Goal: Information Seeking & Learning: Understand process/instructions

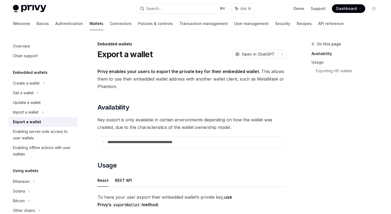
click at [104, 71] on strong "Privy enables your users to export the private key for their embedded wallet" at bounding box center [179, 71] width 162 height 5
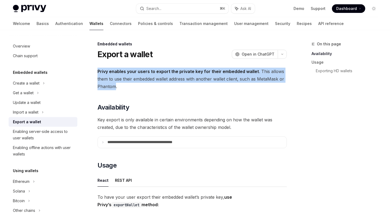
drag, startPoint x: 104, startPoint y: 71, endPoint x: 111, endPoint y: 85, distance: 15.4
click at [111, 85] on span "Privy enables your users to export the private key for their embedded wallet . …" at bounding box center [192, 79] width 189 height 23
drag, startPoint x: 111, startPoint y: 85, endPoint x: 105, endPoint y: 70, distance: 16.3
click at [105, 70] on span "Privy enables your users to export the private key for their embedded wallet . …" at bounding box center [192, 79] width 189 height 23
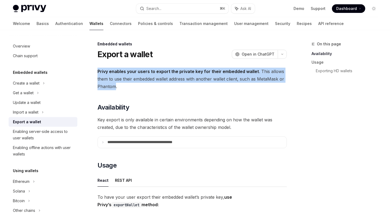
click at [105, 70] on strong "Privy enables your users to export the private key for their embedded wallet" at bounding box center [179, 71] width 162 height 5
drag, startPoint x: 105, startPoint y: 70, endPoint x: 110, endPoint y: 86, distance: 16.8
click at [110, 86] on span "Privy enables your users to export the private key for their embedded wallet . …" at bounding box center [192, 79] width 189 height 23
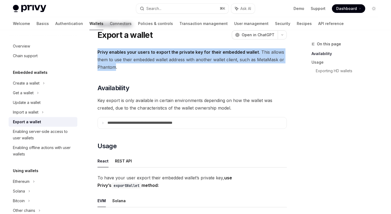
scroll to position [33, 0]
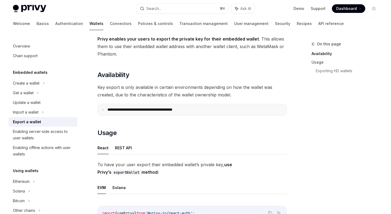
click at [103, 111] on icon at bounding box center [103, 110] width 3 height 3
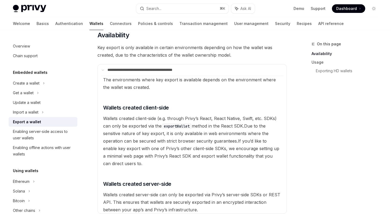
scroll to position [70, 0]
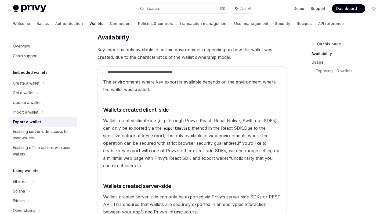
click at [111, 84] on span "The environments where key export is available depends on the environment where…" at bounding box center [189, 85] width 173 height 13
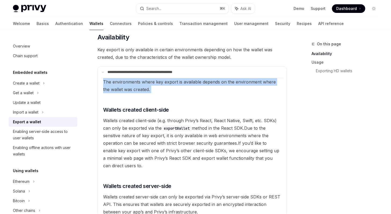
click at [111, 84] on span "The environments where key export is available depends on the environment where…" at bounding box center [189, 85] width 173 height 13
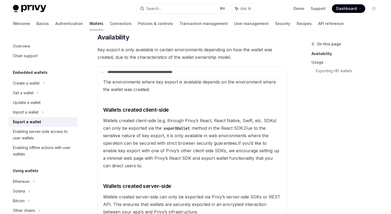
click at [139, 152] on span "If you’d like to enable key export with one of Privy’s other client-side SDKs, …" at bounding box center [191, 155] width 176 height 28
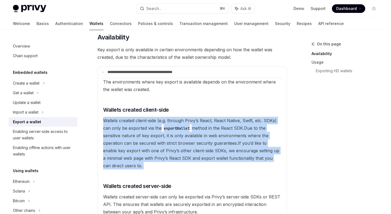
click at [139, 152] on span "If you’d like to enable key export with one of Privy’s other client-side SDKs, …" at bounding box center [191, 155] width 176 height 28
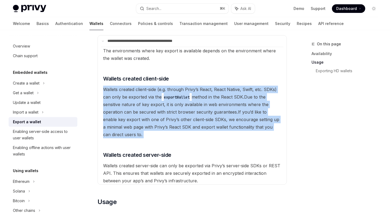
scroll to position [137, 0]
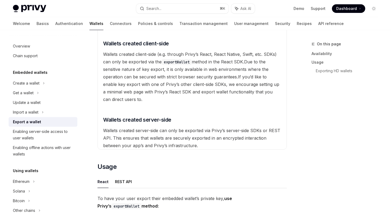
click at [145, 142] on available\ "The environments where key export is available depends on the environment where…" at bounding box center [192, 81] width 182 height 138
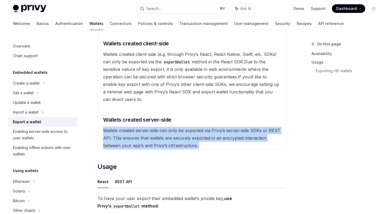
click at [145, 142] on available\ "The environments where key export is available depends on the environment where…" at bounding box center [192, 81] width 182 height 138
click at [118, 139] on span "Wallets created server-side can only be exported via Privy’s server-side SDKs o…" at bounding box center [191, 138] width 177 height 20
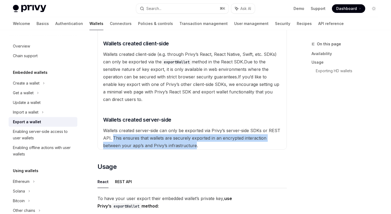
drag, startPoint x: 118, startPoint y: 139, endPoint x: 185, endPoint y: 145, distance: 67.5
click at [185, 145] on span "Wallets created server-side can only be exported via Privy’s server-side SDKs o…" at bounding box center [191, 138] width 177 height 20
drag, startPoint x: 185, startPoint y: 145, endPoint x: 115, endPoint y: 135, distance: 70.5
click at [115, 135] on span "Wallets created server-side can only be exported via Privy’s server-side SDKs o…" at bounding box center [191, 138] width 177 height 20
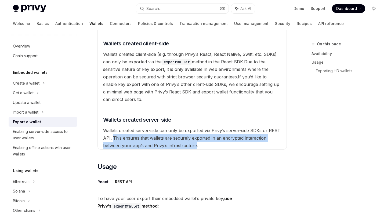
click at [115, 135] on span "Wallets created server-side can only be exported via Privy’s server-side SDKs o…" at bounding box center [191, 138] width 177 height 20
drag, startPoint x: 115, startPoint y: 135, endPoint x: 188, endPoint y: 144, distance: 73.6
click at [188, 144] on span "Wallets created server-side can only be exported via Privy’s server-side SDKs o…" at bounding box center [191, 138] width 177 height 20
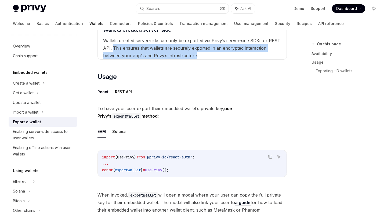
scroll to position [234, 0]
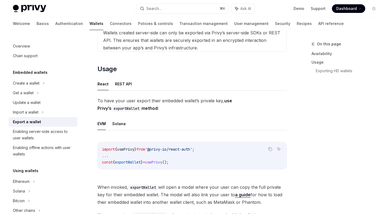
click at [101, 103] on span "To have your user export their embedded wallet’s private key, use Privy’s expor…" at bounding box center [192, 104] width 189 height 15
drag, startPoint x: 101, startPoint y: 103, endPoint x: 113, endPoint y: 109, distance: 14.4
click at [113, 109] on span "To have your user export their embedded wallet’s private key, use Privy’s expor…" at bounding box center [192, 104] width 189 height 15
click at [113, 109] on strong "use [PERSON_NAME]’s exportWallet method:" at bounding box center [165, 104] width 135 height 13
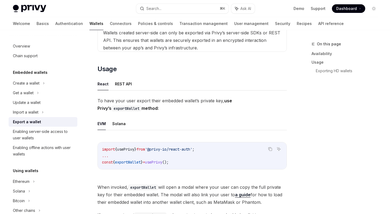
drag, startPoint x: 113, startPoint y: 109, endPoint x: 107, endPoint y: 104, distance: 8.1
click at [107, 104] on span "To have your user export their embedded wallet’s private key, use Privy’s expor…" at bounding box center [192, 104] width 189 height 15
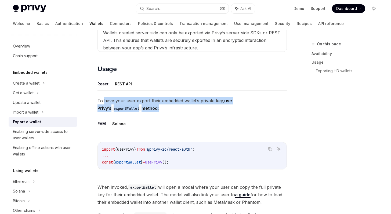
drag, startPoint x: 107, startPoint y: 104, endPoint x: 107, endPoint y: 111, distance: 6.4
click at [107, 111] on span "To have your user export their embedded wallet’s private key, use Privy’s expor…" at bounding box center [192, 104] width 189 height 15
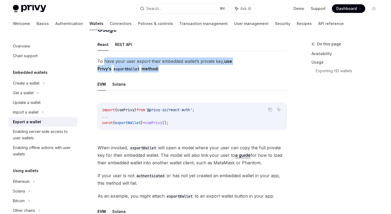
scroll to position [297, 0]
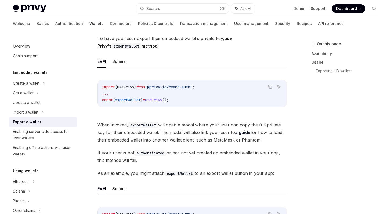
click at [124, 127] on span "When invoked, exportWallet will open a modal where your user can copy the full …" at bounding box center [192, 132] width 189 height 23
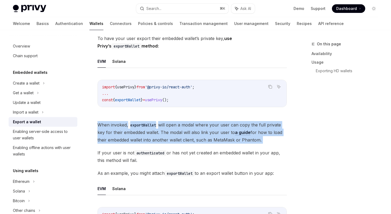
click at [124, 127] on span "When invoked, exportWallet will open a modal where your user can copy the full …" at bounding box center [192, 132] width 189 height 23
click at [140, 126] on code "exportWallet" at bounding box center [143, 125] width 30 height 6
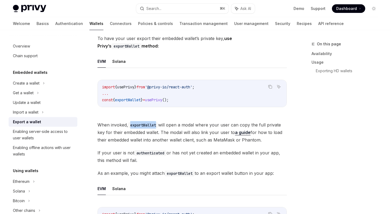
click at [140, 126] on code "exportWallet" at bounding box center [143, 125] width 30 height 6
click at [113, 87] on span "import" at bounding box center [108, 87] width 13 height 5
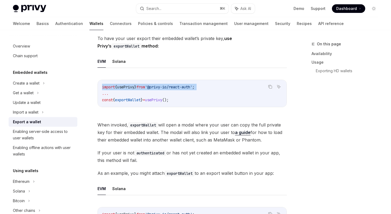
drag, startPoint x: 113, startPoint y: 87, endPoint x: 206, endPoint y: 87, distance: 93.2
click at [206, 87] on code "import { usePrivy } from '@privy-io/react-auth' ; ... const { exportWallet } = …" at bounding box center [192, 93] width 180 height 19
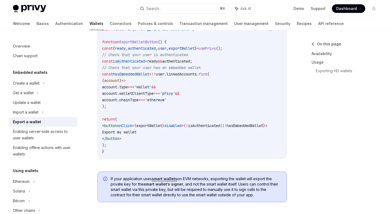
scroll to position [553, 0]
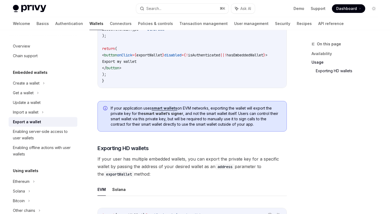
click at [111, 111] on span "If your application uses smart wallets on EVM networks, exporting the wallet wi…" at bounding box center [196, 116] width 171 height 21
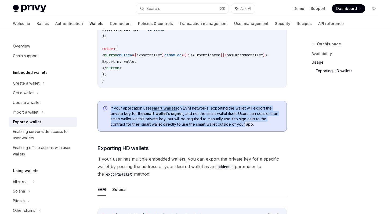
drag, startPoint x: 111, startPoint y: 111, endPoint x: 242, endPoint y: 128, distance: 132.8
click at [242, 127] on span "If your application uses smart wallets on EVM networks, exporting the wallet wi…" at bounding box center [196, 116] width 171 height 21
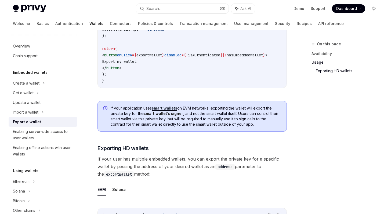
click at [248, 127] on span "If your application uses smart wallets on EVM networks, exporting the wallet wi…" at bounding box center [196, 116] width 171 height 21
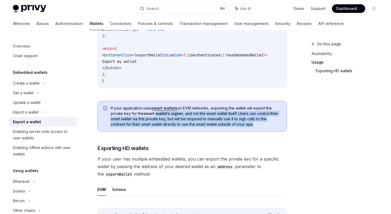
drag, startPoint x: 248, startPoint y: 127, endPoint x: 158, endPoint y: 112, distance: 91.4
click at [158, 112] on span "If your application uses smart wallets on EVM networks, exporting the wallet wi…" at bounding box center [196, 116] width 171 height 21
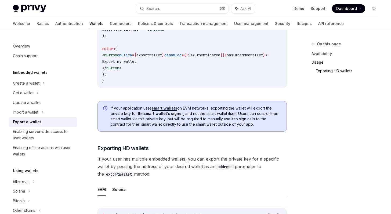
click at [113, 112] on span "If your application uses smart wallets on EVM networks, exporting the wallet wi…" at bounding box center [196, 116] width 171 height 21
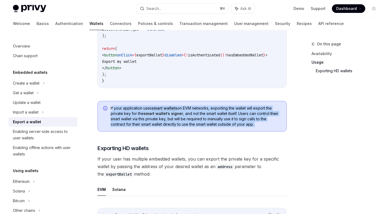
drag, startPoint x: 113, startPoint y: 112, endPoint x: 189, endPoint y: 135, distance: 79.9
click at [189, 135] on div "To have your user export their embedded wallet’s private key, use Privy’s expor…" at bounding box center [192, 32] width 189 height 506
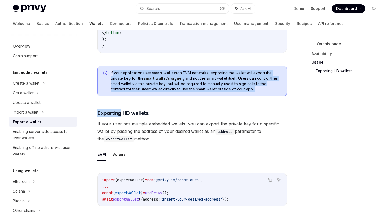
scroll to position [590, 0]
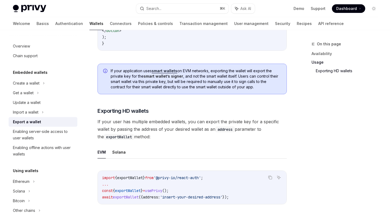
click at [149, 134] on span "If your user has multiple embedded wallets, you can export the private key for …" at bounding box center [192, 129] width 189 height 23
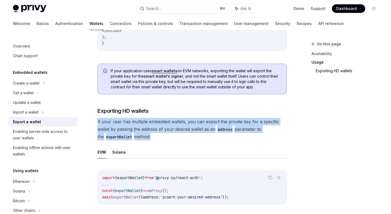
click at [149, 134] on span "If your user has multiple embedded wallets, you can export the private key for …" at bounding box center [192, 129] width 189 height 23
click at [105, 130] on span "If your user has multiple embedded wallets, you can export the private key for …" at bounding box center [192, 129] width 189 height 23
drag, startPoint x: 105, startPoint y: 130, endPoint x: 144, endPoint y: 135, distance: 39.5
click at [144, 135] on span "If your user has multiple embedded wallets, you can export the private key for …" at bounding box center [192, 129] width 189 height 23
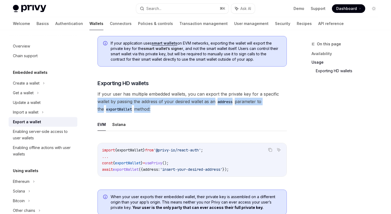
scroll to position [690, 0]
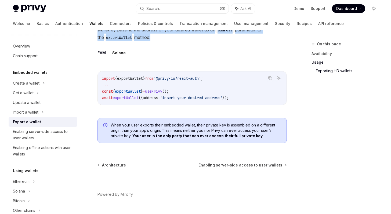
click at [117, 53] on button "Solana" at bounding box center [118, 52] width 13 height 13
type textarea "*"
